Goal: Information Seeking & Learning: Learn about a topic

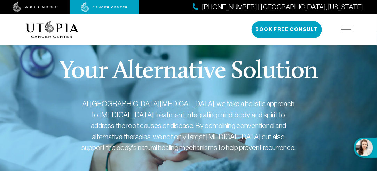
click at [349, 31] on img at bounding box center [346, 30] width 10 height 6
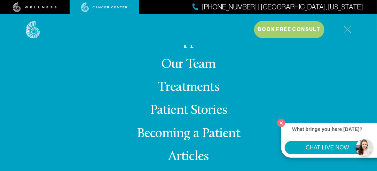
click at [202, 86] on link "Treatments" at bounding box center [189, 88] width 62 height 14
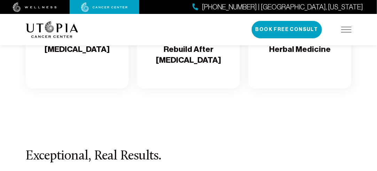
scroll to position [1635, 0]
